Goal: Transaction & Acquisition: Purchase product/service

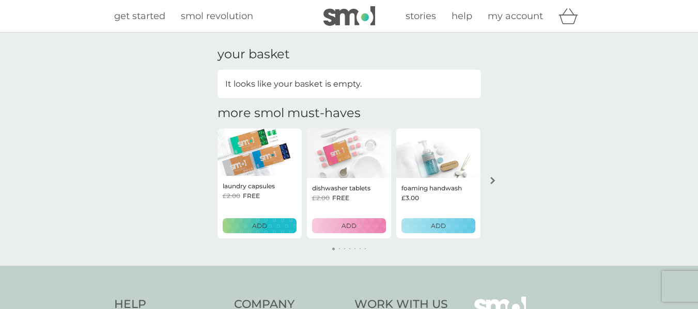
click at [372, 18] on img at bounding box center [349, 16] width 52 height 20
click at [418, 12] on span "stories" at bounding box center [420, 15] width 30 height 11
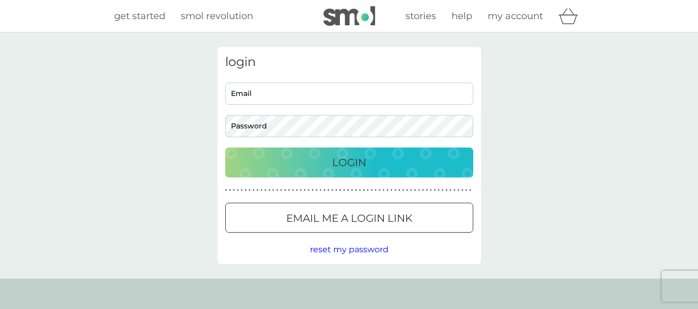
type input "Trinabthompson@outlook.com"
click at [322, 187] on div "login Trinabthompson@outlook.com Email Password Login ● ● ● ● ● ● ● ● ● ● ● ● ●…" at bounding box center [348, 155] width 263 height 217
click at [326, 161] on div "Login" at bounding box center [349, 162] width 227 height 17
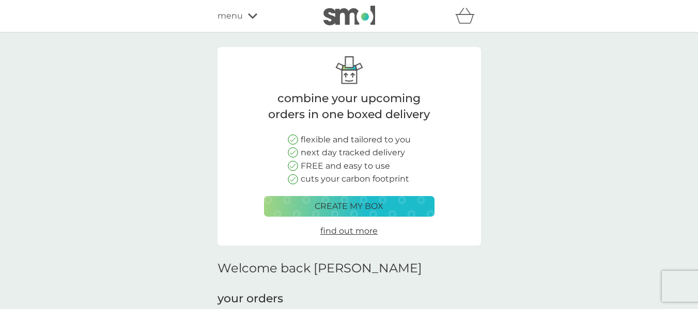
click at [347, 205] on p "create my box" at bounding box center [349, 206] width 69 height 13
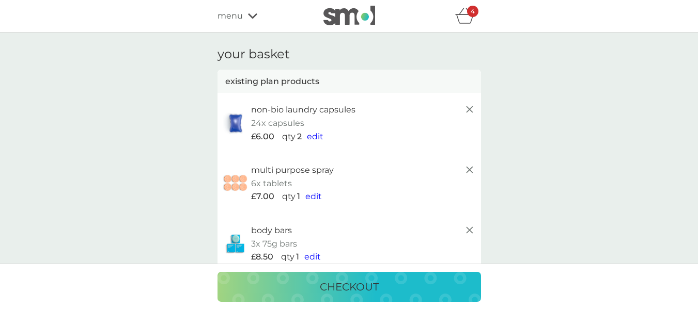
click at [469, 231] on line at bounding box center [469, 230] width 6 height 6
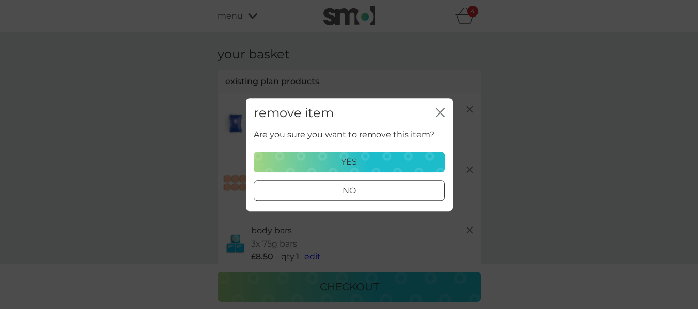
click at [377, 158] on div "yes" at bounding box center [349, 161] width 178 height 13
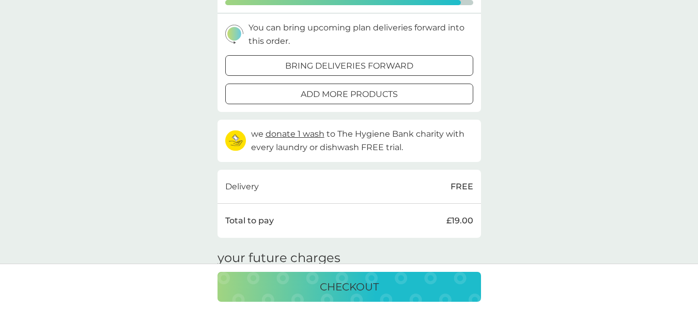
scroll to position [258, 0]
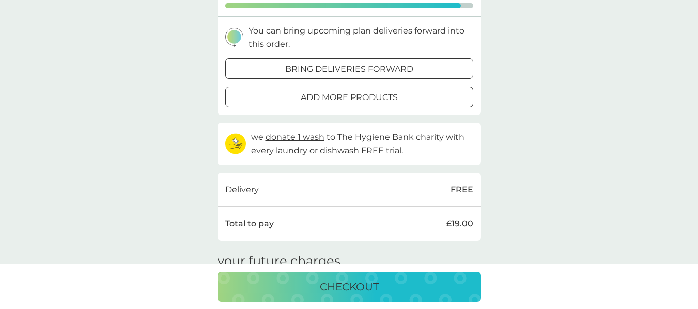
click at [338, 98] on div at bounding box center [349, 97] width 37 height 11
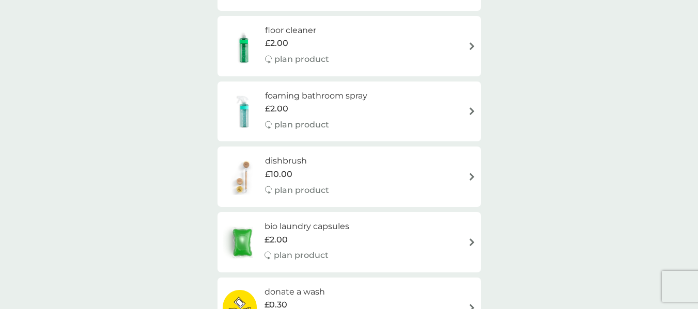
scroll to position [227, 0]
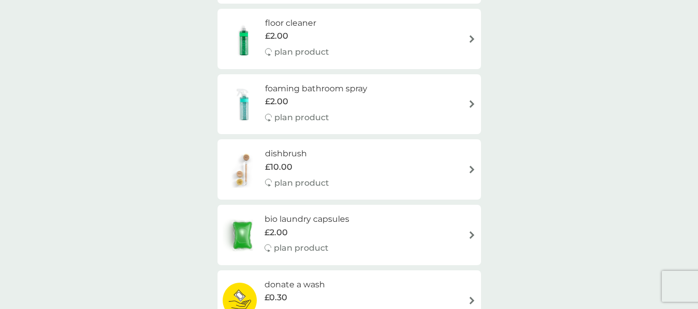
click at [469, 104] on img at bounding box center [472, 104] width 8 height 8
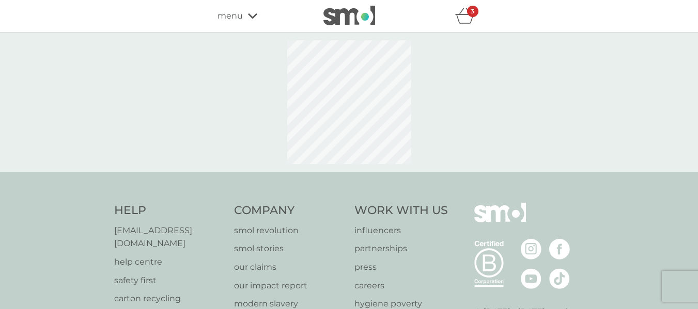
select select "182"
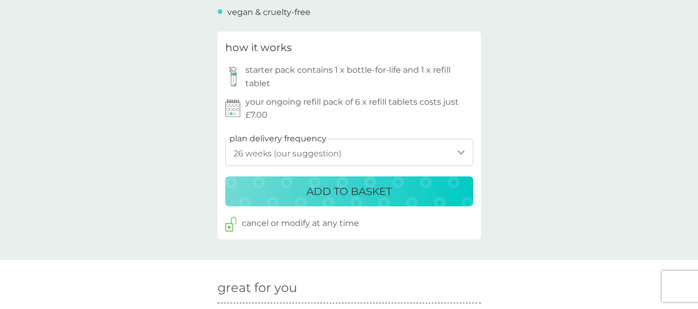
scroll to position [507, 0]
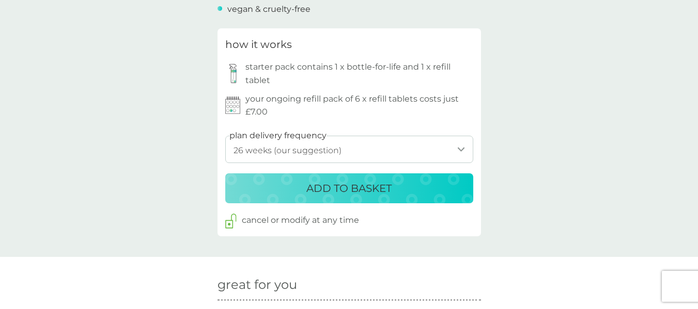
click at [403, 197] on div "ADD TO BASKET" at bounding box center [349, 188] width 227 height 17
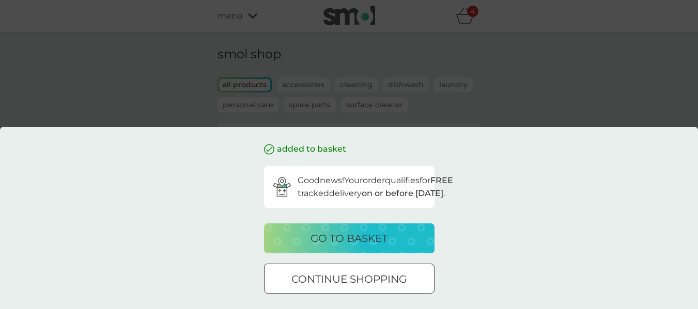
click at [361, 285] on p "continue shopping" at bounding box center [348, 279] width 115 height 17
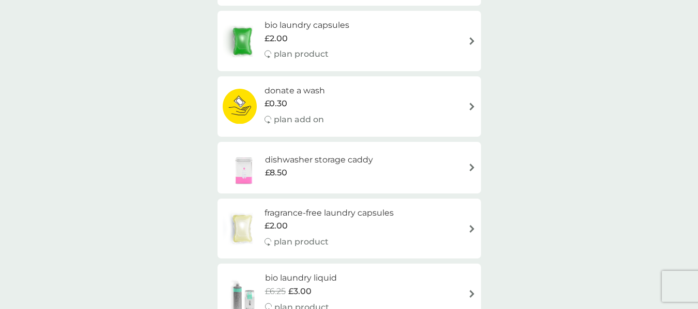
scroll to position [143, 0]
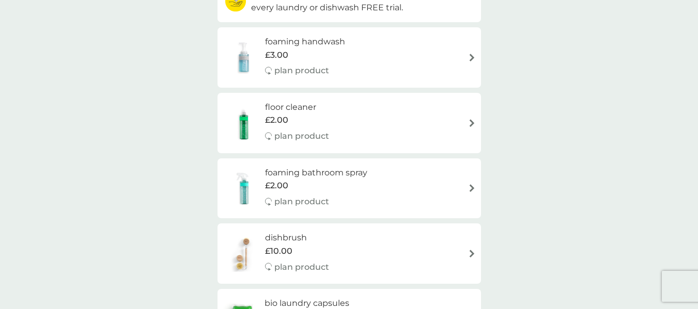
click at [290, 107] on h6 "floor cleaner" at bounding box center [297, 107] width 64 height 13
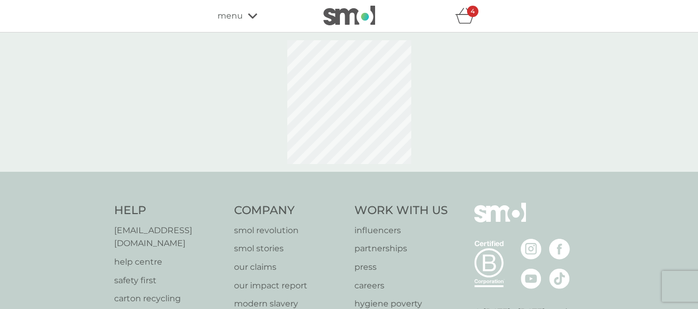
select select "84"
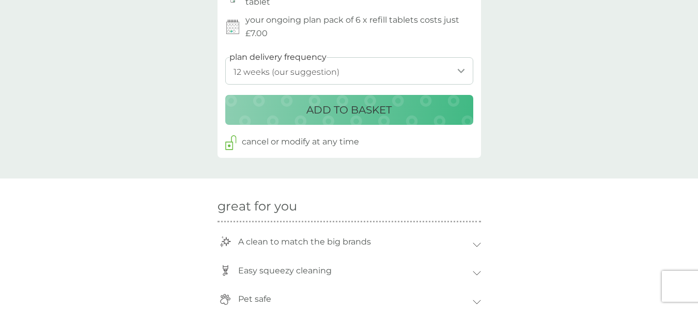
scroll to position [568, 0]
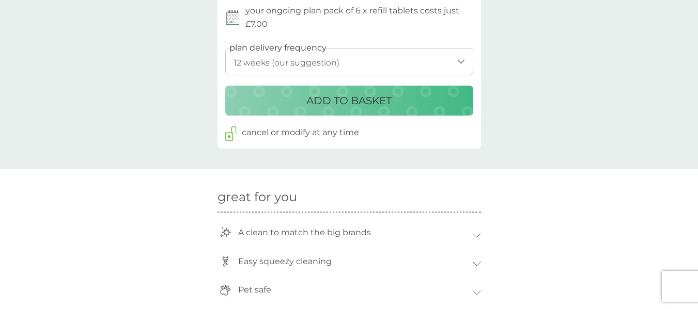
click at [384, 109] on p "ADD TO BASKET" at bounding box center [348, 100] width 85 height 17
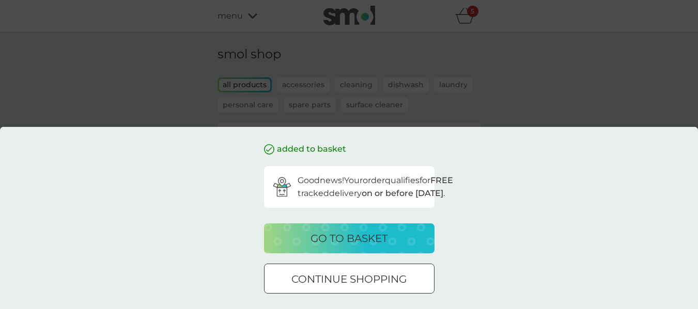
click at [337, 278] on div at bounding box center [349, 279] width 37 height 11
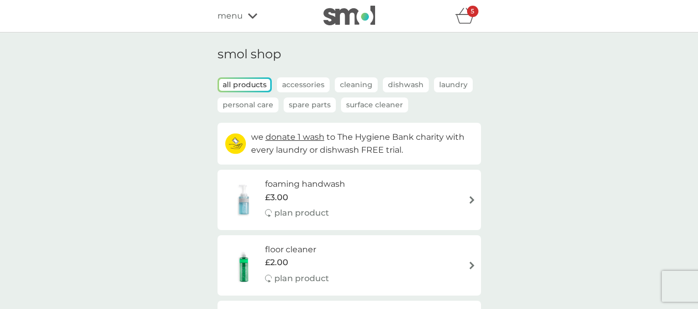
click at [463, 88] on p "Laundry" at bounding box center [453, 84] width 39 height 15
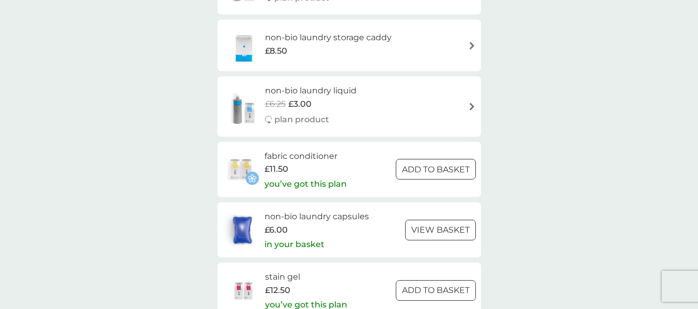
scroll to position [414, 0]
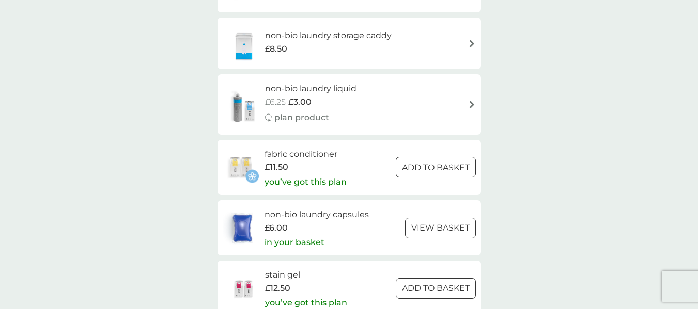
click at [425, 154] on div "fabric conditioner £11.50 you’ve got this plan ADD TO BASKET" at bounding box center [349, 168] width 253 height 40
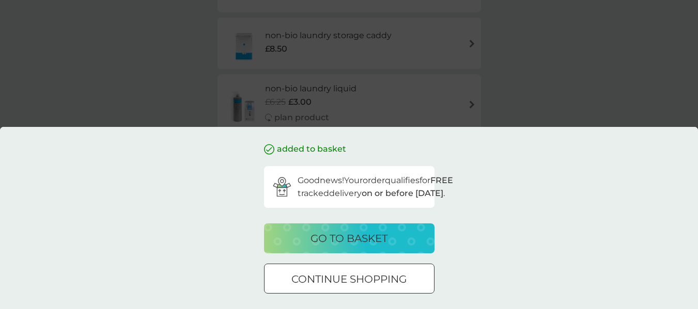
click at [343, 285] on p "continue shopping" at bounding box center [348, 279] width 115 height 17
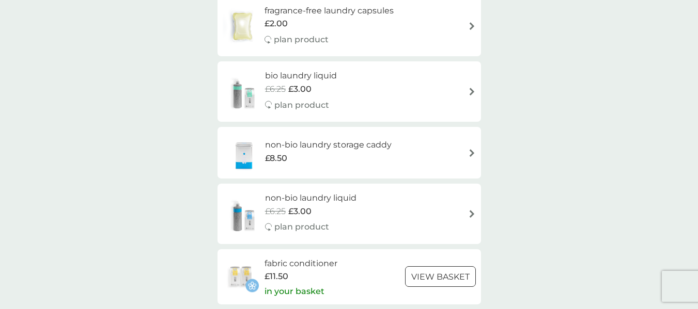
scroll to position [0, 0]
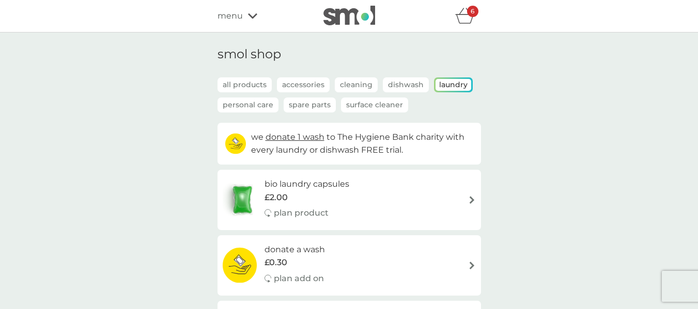
click at [463, 11] on icon "basket" at bounding box center [465, 16] width 20 height 16
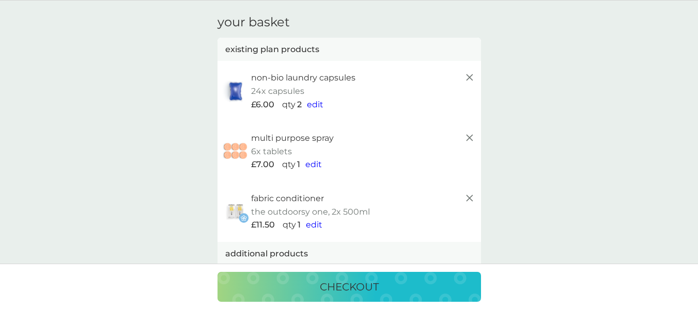
scroll to position [22, 0]
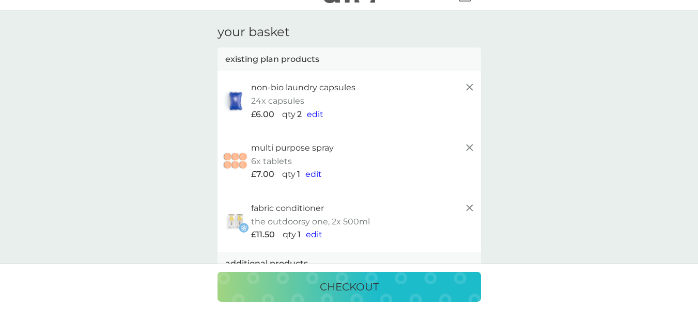
click at [308, 116] on span "edit" at bounding box center [315, 115] width 17 height 10
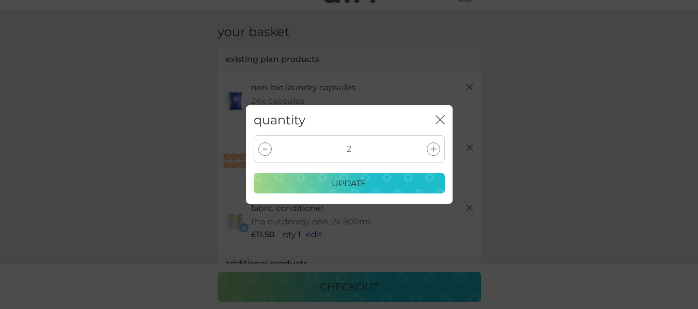
click at [258, 144] on div at bounding box center [264, 149] width 13 height 13
click at [261, 147] on div at bounding box center [264, 149] width 13 height 13
click at [324, 188] on div "update" at bounding box center [349, 183] width 178 height 13
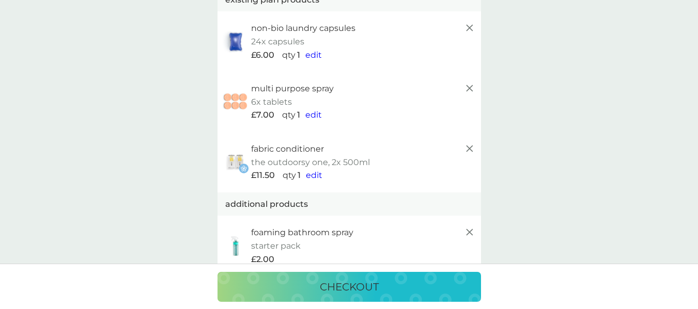
scroll to position [89, 0]
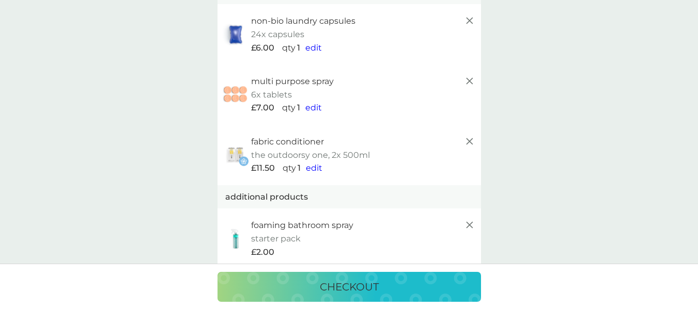
click at [316, 161] on p "the outdoorsy one, 2x 500ml" at bounding box center [310, 155] width 119 height 13
click at [311, 167] on span "edit" at bounding box center [314, 168] width 17 height 10
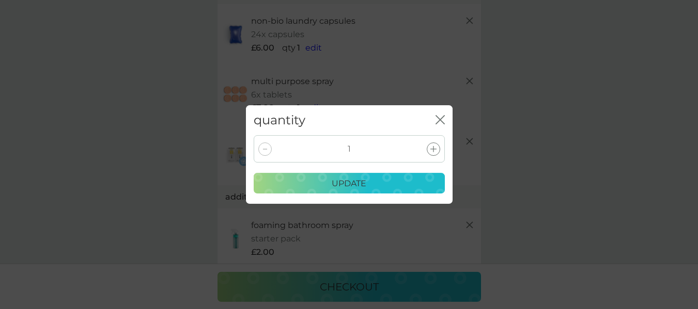
click at [431, 147] on icon at bounding box center [433, 149] width 6 height 6
click at [390, 188] on div "update" at bounding box center [349, 183] width 178 height 13
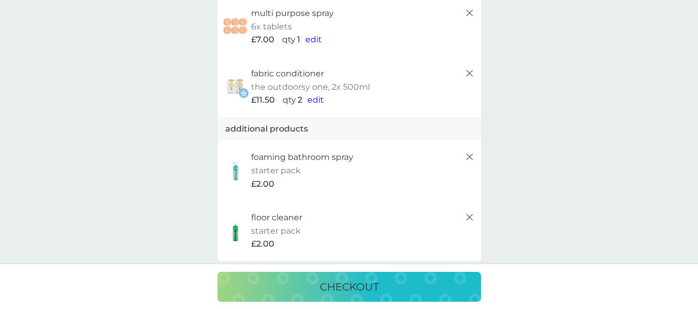
scroll to position [0, 0]
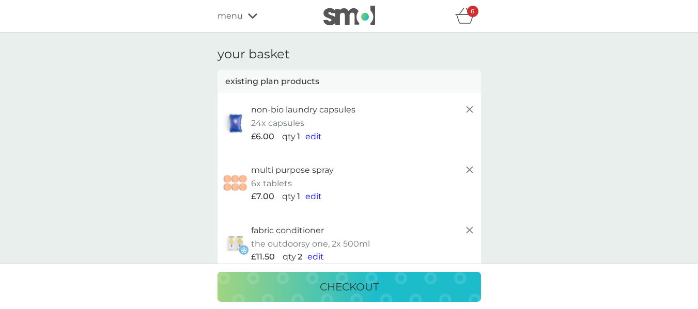
click at [457, 18] on icon "basket" at bounding box center [465, 18] width 18 height 9
click at [223, 20] on span "menu" at bounding box center [229, 15] width 25 height 13
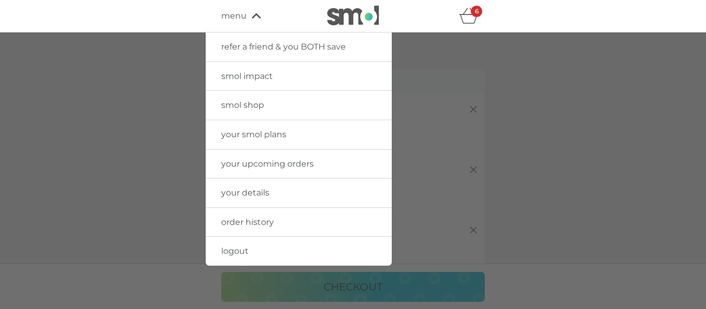
click at [236, 97] on link "smol shop" at bounding box center [299, 105] width 186 height 29
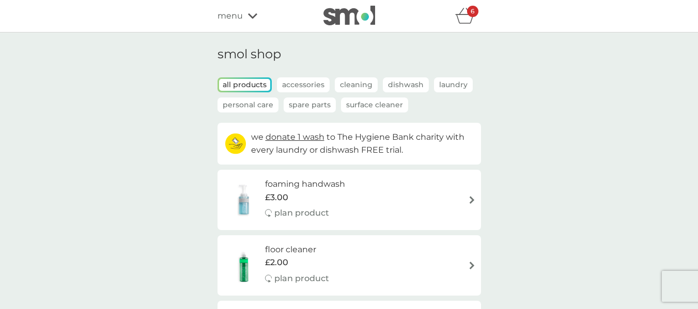
click at [458, 19] on icon "basket" at bounding box center [465, 16] width 20 height 16
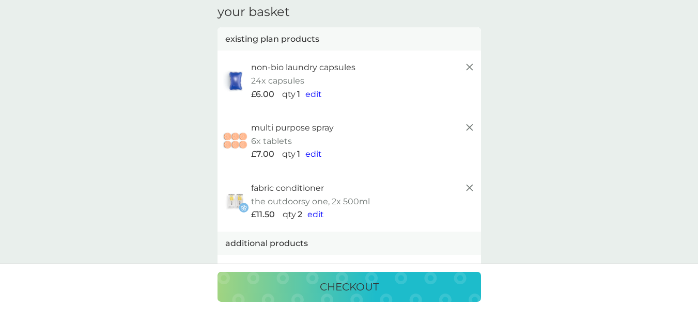
scroll to position [41, 0]
